Goal: Task Accomplishment & Management: Complete application form

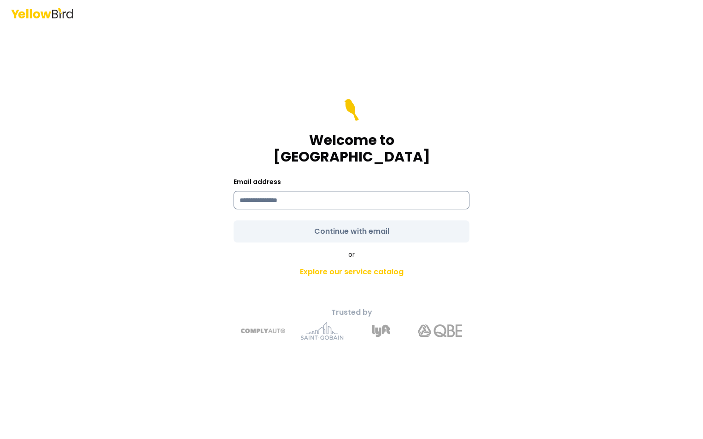
click at [287, 195] on input at bounding box center [351, 200] width 236 height 18
type input "**********"
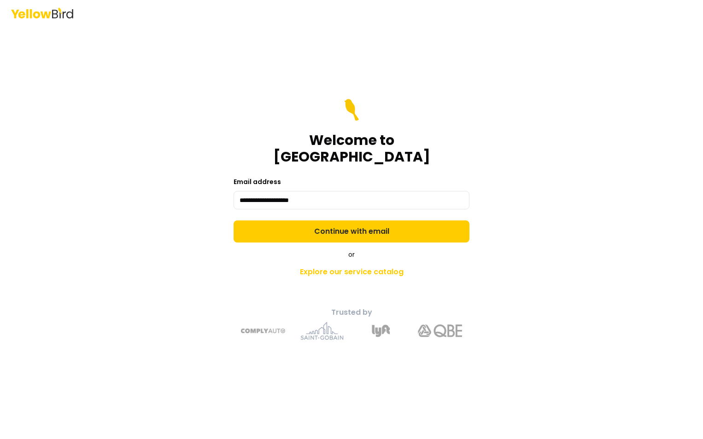
click at [355, 224] on form "**********" at bounding box center [351, 171] width 236 height 144
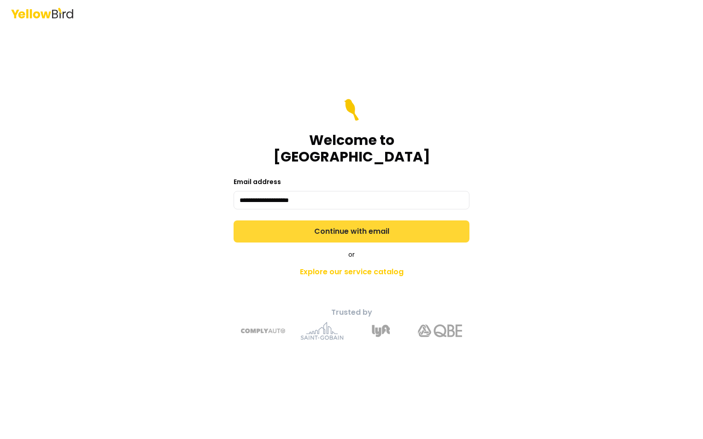
click at [357, 224] on button "Continue with email" at bounding box center [351, 232] width 236 height 22
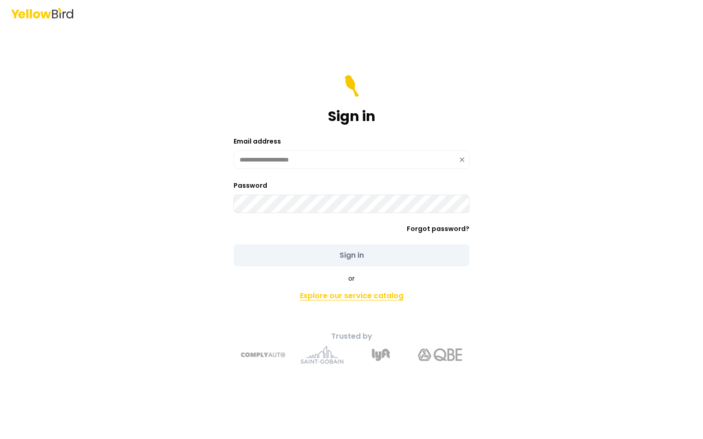
click at [351, 296] on link "Explore our service catalog" at bounding box center [351, 296] width 324 height 18
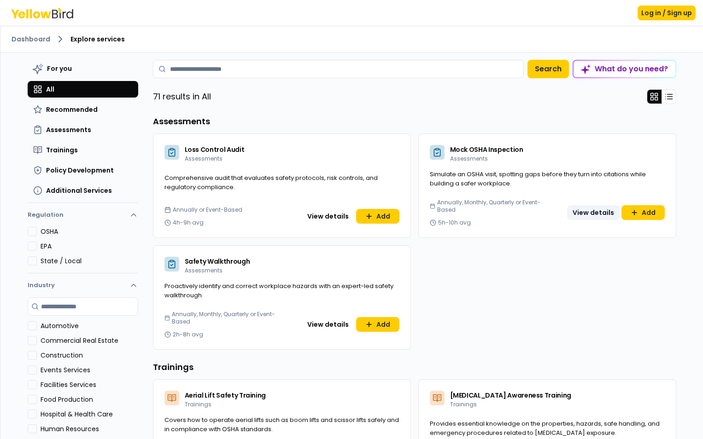
click at [592, 210] on button "View details" at bounding box center [593, 212] width 52 height 15
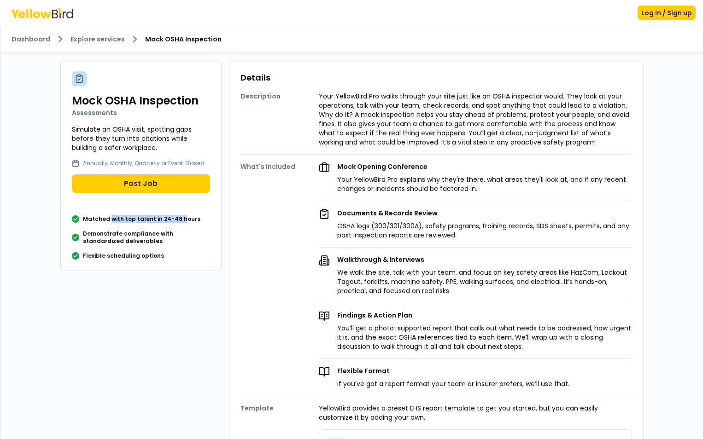
drag, startPoint x: 107, startPoint y: 219, endPoint x: 176, endPoint y: 218, distance: 69.5
click at [176, 218] on p "Matched with top talent in 24-48 hours" at bounding box center [141, 219] width 117 height 7
drag, startPoint x: 176, startPoint y: 218, endPoint x: 99, endPoint y: 230, distance: 78.7
click at [113, 231] on p "Demonstrate compliance with standardized deliverables" at bounding box center [146, 237] width 127 height 15
click at [94, 251] on div "Matched with top talent in 24-48 hours Demonstrate compliance with standardized…" at bounding box center [141, 238] width 138 height 44
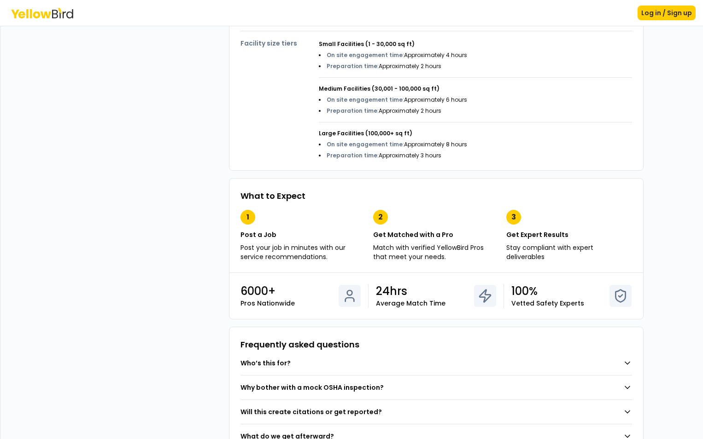
scroll to position [461, 0]
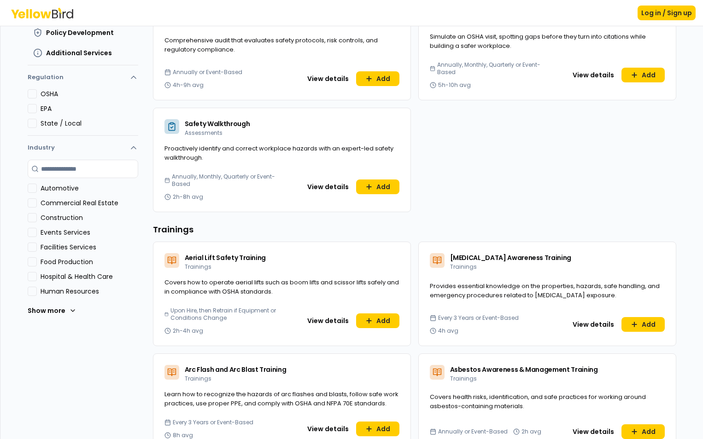
scroll to position [138, 0]
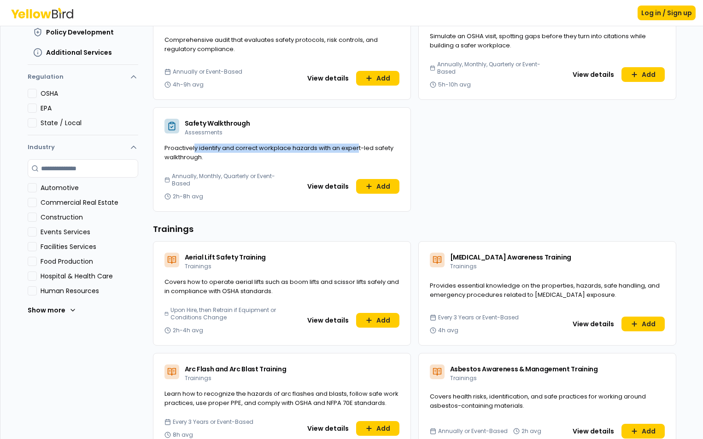
drag, startPoint x: 190, startPoint y: 146, endPoint x: 353, endPoint y: 152, distance: 163.1
click at [353, 152] on span "Proactively identify and correct workplace hazards with an expert-led safety wa…" at bounding box center [278, 153] width 229 height 18
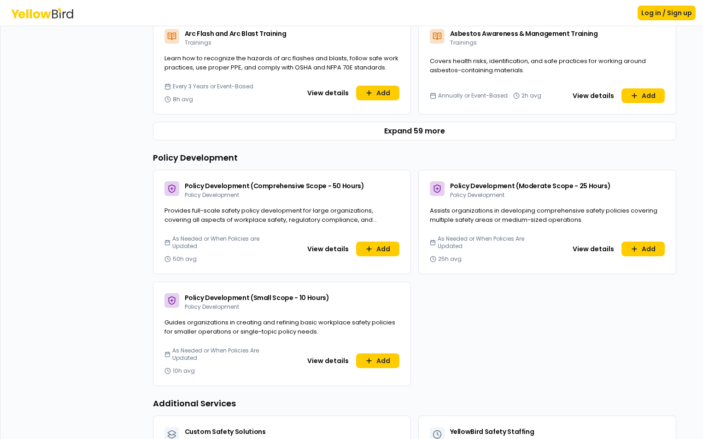
scroll to position [507, 0]
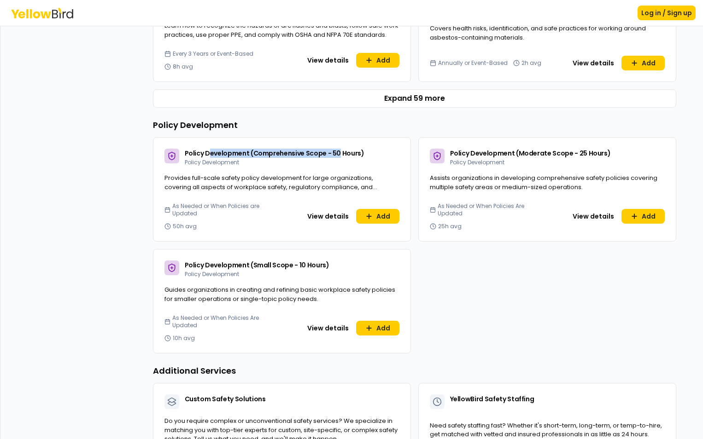
drag, startPoint x: 203, startPoint y: 153, endPoint x: 333, endPoint y: 166, distance: 131.0
click at [333, 166] on div "Policy Development (Comprehensive Scope - 50 Hours) Policy Development" at bounding box center [281, 156] width 257 height 36
drag, startPoint x: 333, startPoint y: 166, endPoint x: 290, endPoint y: 179, distance: 45.0
click at [290, 179] on span "Provides full-scale safety policy development for large organizations, covering…" at bounding box center [270, 187] width 212 height 27
drag, startPoint x: 212, startPoint y: 153, endPoint x: 326, endPoint y: 156, distance: 113.8
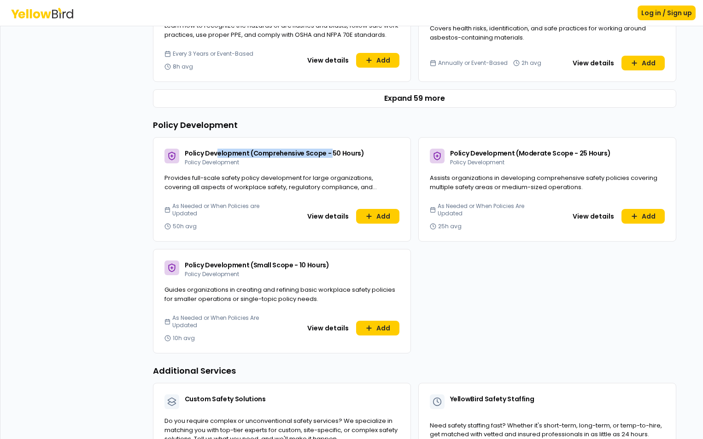
click at [326, 156] on span "Policy Development (Comprehensive Scope - 50 Hours)" at bounding box center [275, 153] width 180 height 9
drag, startPoint x: 326, startPoint y: 156, endPoint x: 281, endPoint y: 179, distance: 49.8
click at [289, 179] on span "Provides full-scale safety policy development for large organizations, covering…" at bounding box center [270, 187] width 212 height 27
drag, startPoint x: 188, startPoint y: 178, endPoint x: 361, endPoint y: 176, distance: 173.2
click at [361, 176] on span "Provides full-scale safety policy development for large organizations, covering…" at bounding box center [270, 187] width 212 height 27
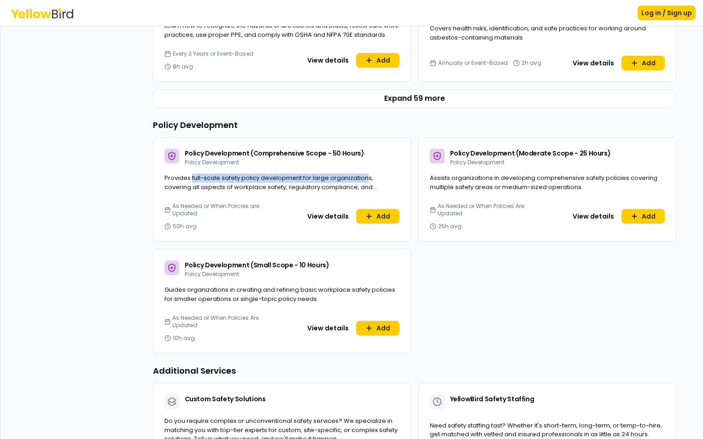
click at [269, 174] on span "Provides full-scale safety policy development for large organizations, covering…" at bounding box center [270, 187] width 212 height 27
drag, startPoint x: 212, startPoint y: 183, endPoint x: 356, endPoint y: 169, distance: 144.3
click at [356, 169] on div "Policy Development (Comprehensive Scope - 50 Hours) Policy Development Provides…" at bounding box center [282, 189] width 258 height 105
click at [492, 278] on div "Policy Development (Comprehensive Scope - 50 Hours) Policy Development Provides…" at bounding box center [414, 245] width 523 height 216
drag, startPoint x: 480, startPoint y: 153, endPoint x: 553, endPoint y: 146, distance: 72.7
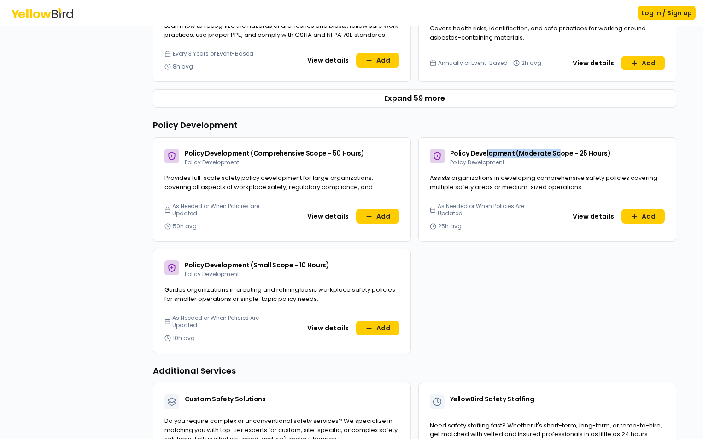
click at [553, 146] on div "Policy Development (Moderate Scope - 25 Hours) Policy Development" at bounding box center [547, 156] width 257 height 36
drag, startPoint x: 553, startPoint y: 146, endPoint x: 518, endPoint y: 186, distance: 53.2
click at [518, 186] on span "Assists organizations in developing comprehensive safety policies covering mult…" at bounding box center [543, 183] width 227 height 18
click at [463, 297] on div "Policy Development (Comprehensive Scope - 50 Hours) Policy Development Provides…" at bounding box center [414, 245] width 523 height 216
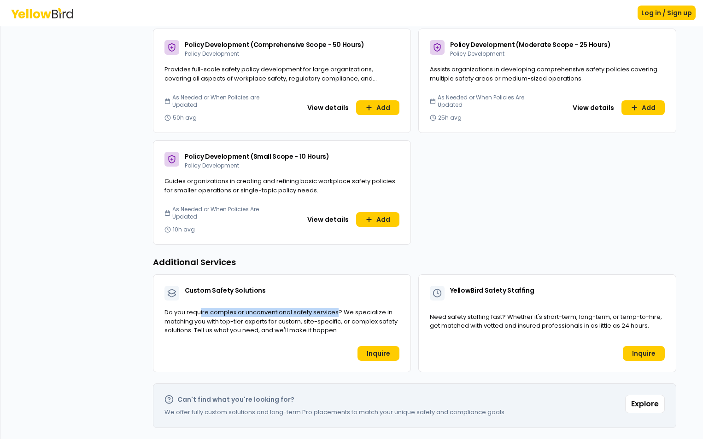
drag, startPoint x: 196, startPoint y: 309, endPoint x: 335, endPoint y: 309, distance: 139.1
click at [335, 309] on span "Do you require complex or unconventional safety services? We specialize in matc…" at bounding box center [280, 321] width 233 height 27
click at [508, 384] on div "Can't find what you're looking for? We offer fully custom solutions and long-te…" at bounding box center [414, 406] width 523 height 45
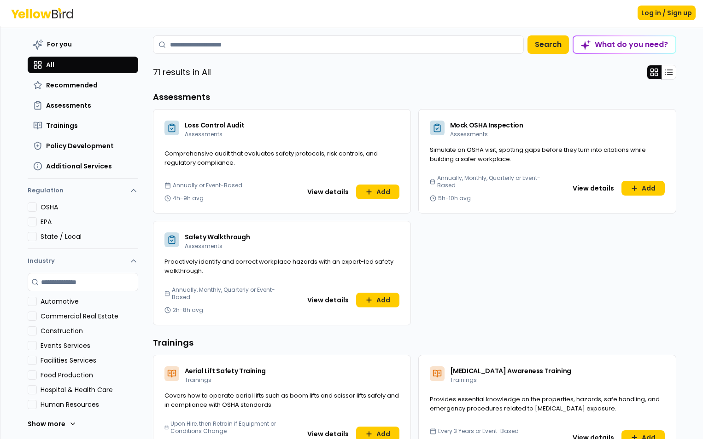
scroll to position [17, 0]
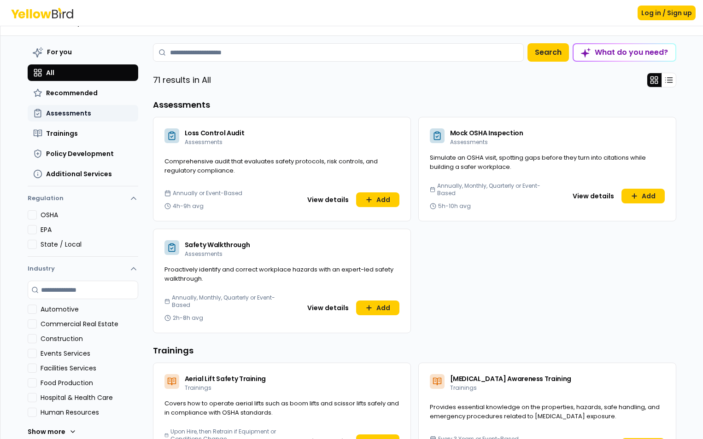
click at [71, 116] on span "Assessments" at bounding box center [68, 113] width 45 height 9
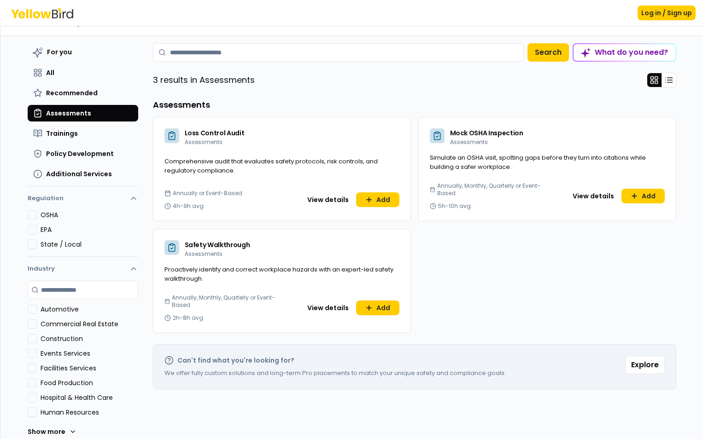
click at [60, 113] on span "Assessments" at bounding box center [68, 113] width 45 height 9
click at [66, 132] on span "Trainings" at bounding box center [62, 133] width 32 height 9
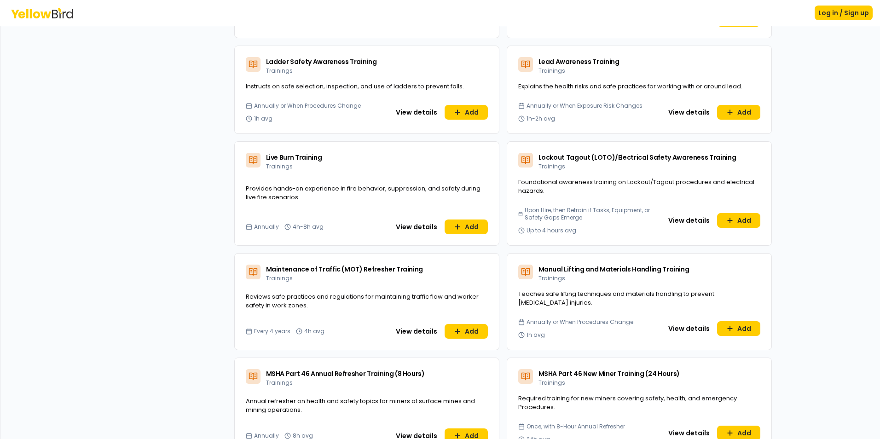
scroll to position [1720, 0]
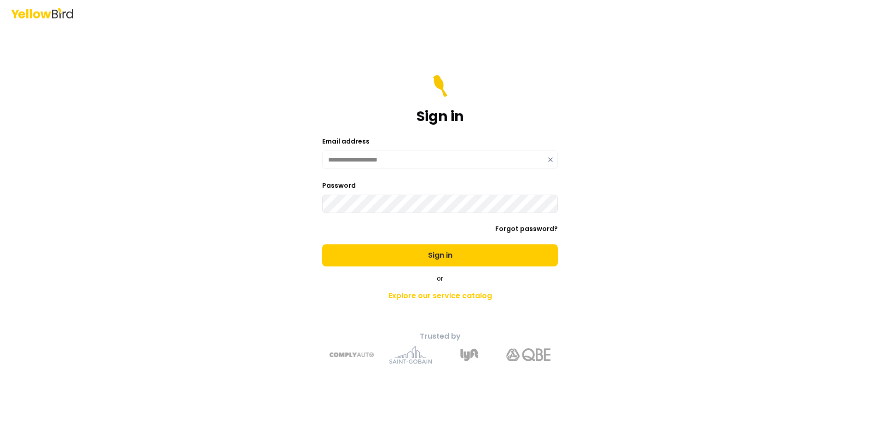
click at [554, 158] on icon at bounding box center [550, 159] width 7 height 7
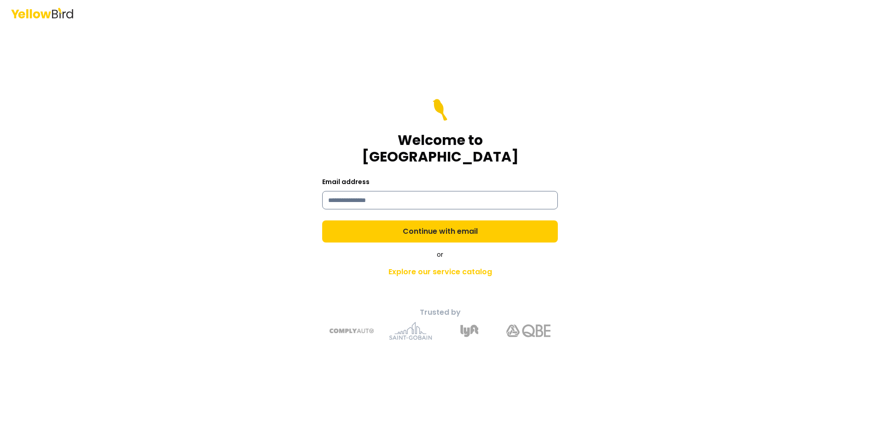
click at [359, 191] on input at bounding box center [440, 200] width 236 height 18
type input "**********"
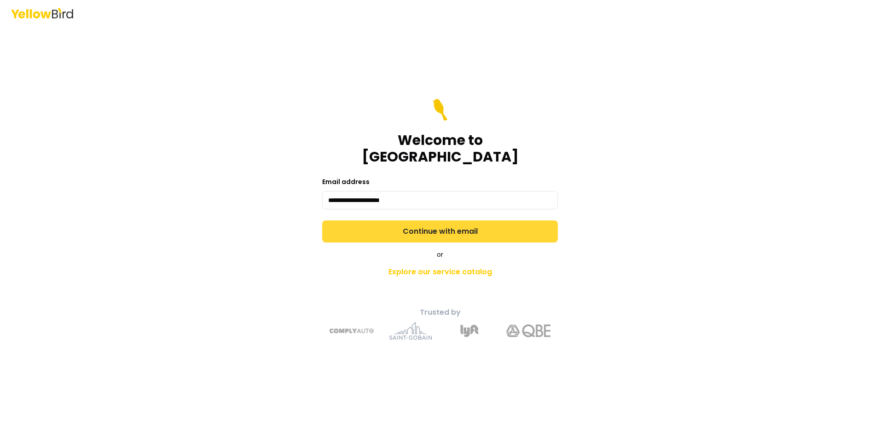
click at [388, 222] on button "Continue with email" at bounding box center [440, 232] width 236 height 22
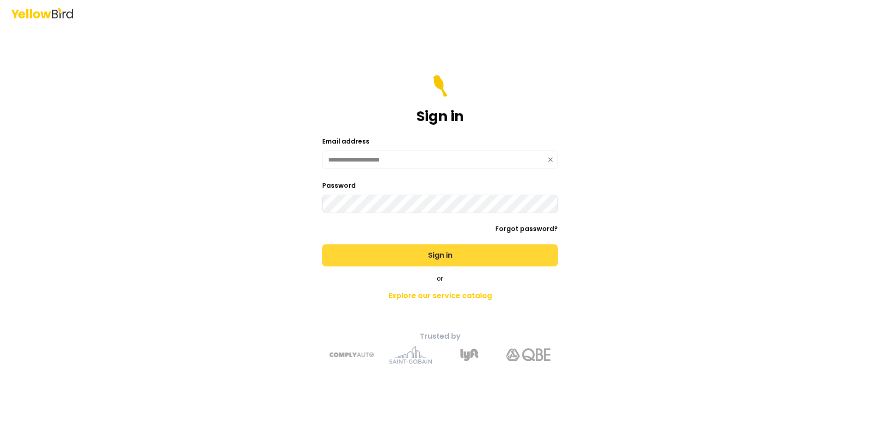
click at [437, 258] on button "Sign in" at bounding box center [440, 256] width 236 height 22
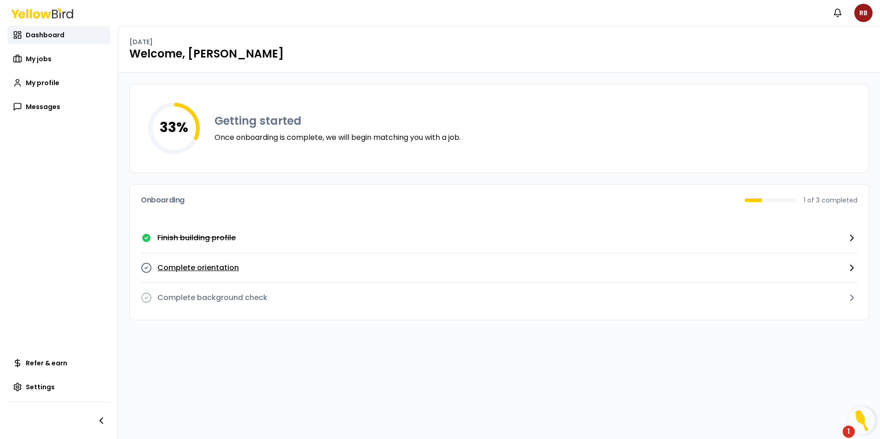
click at [202, 268] on p "Complete orientation" at bounding box center [198, 267] width 82 height 11
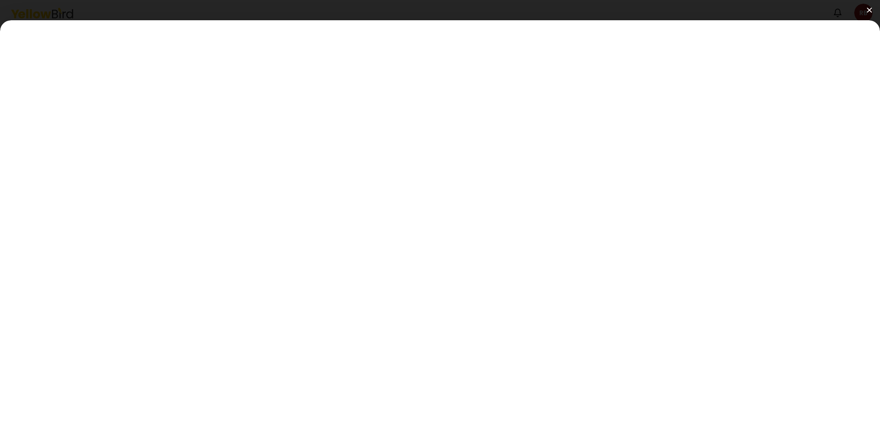
click at [702, 9] on button at bounding box center [440, 10] width 880 height 20
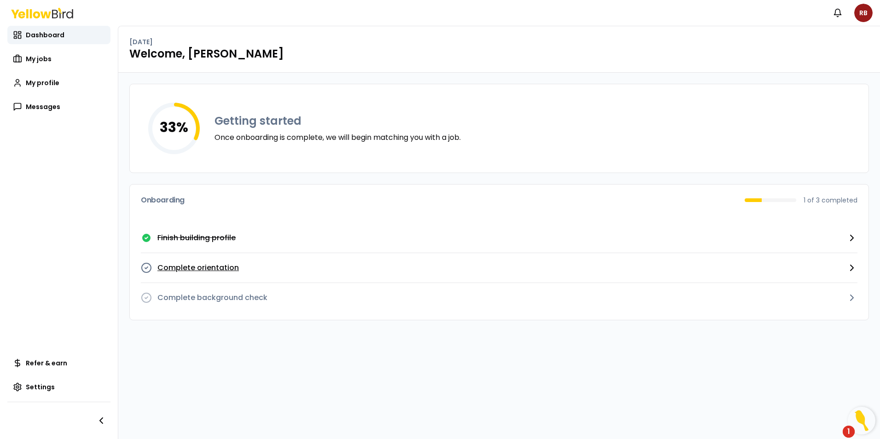
click at [214, 268] on p "Complete orientation" at bounding box center [198, 267] width 82 height 11
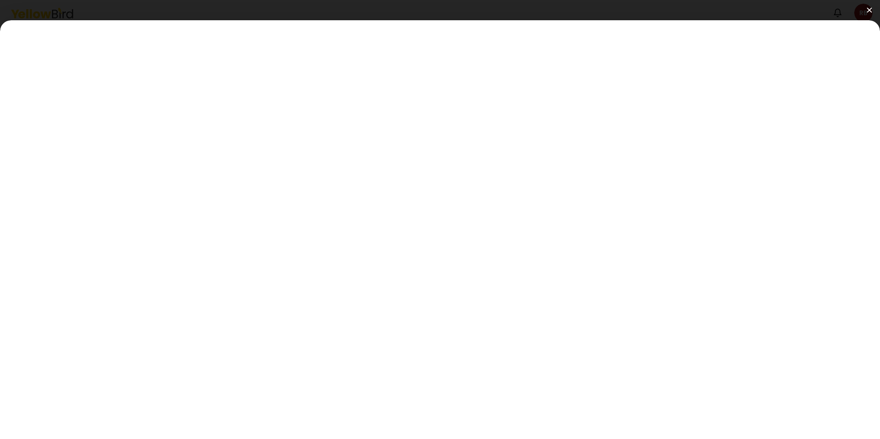
click at [702, 10] on img at bounding box center [869, 9] width 5 height 5
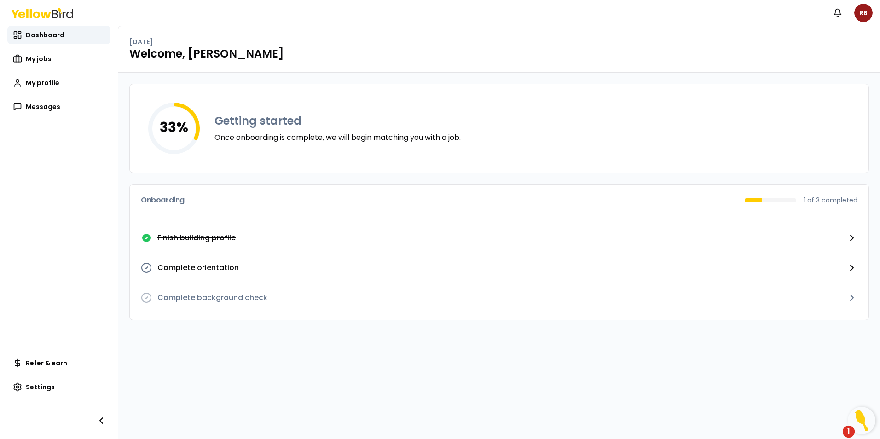
click at [187, 266] on p "Complete orientation" at bounding box center [198, 267] width 82 height 11
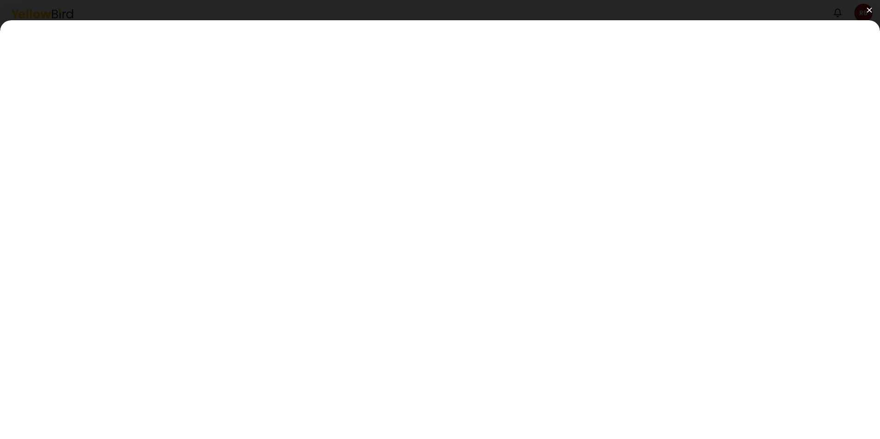
click at [702, 9] on img at bounding box center [869, 9] width 5 height 5
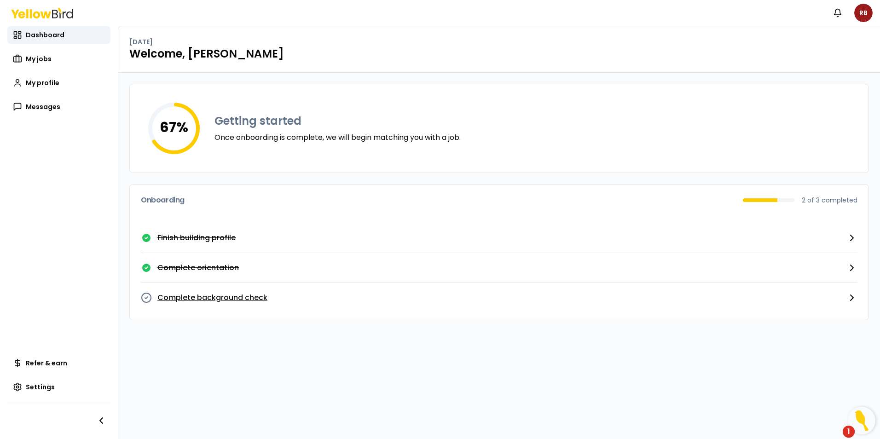
click at [232, 300] on p "Complete background check" at bounding box center [212, 297] width 110 height 11
